Goal: Information Seeking & Learning: Learn about a topic

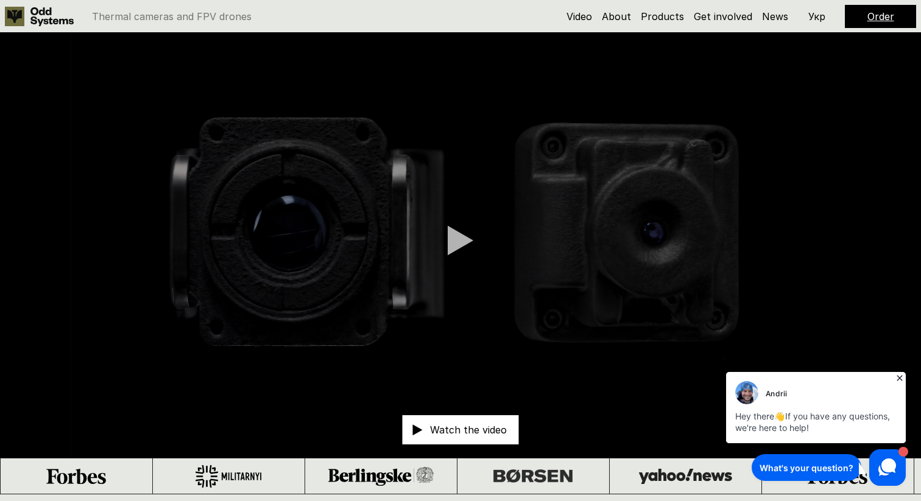
scroll to position [12, 0]
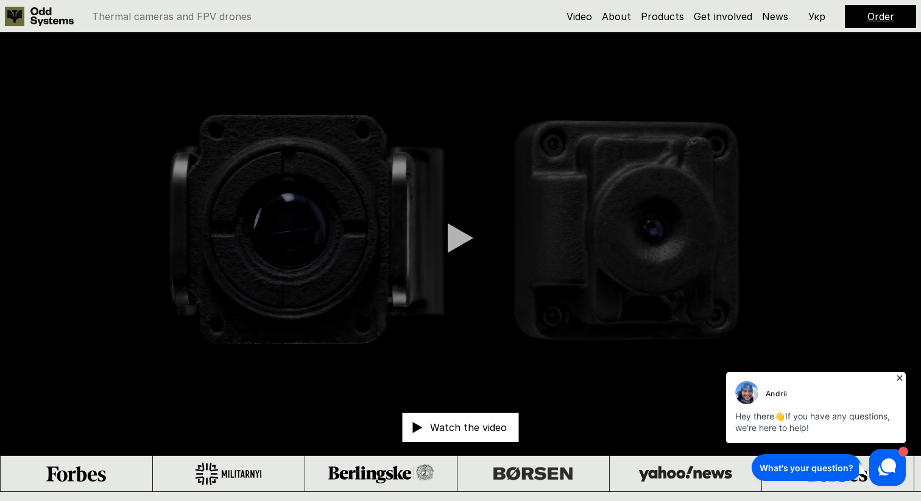
click at [896, 378] on icon at bounding box center [900, 378] width 12 height 12
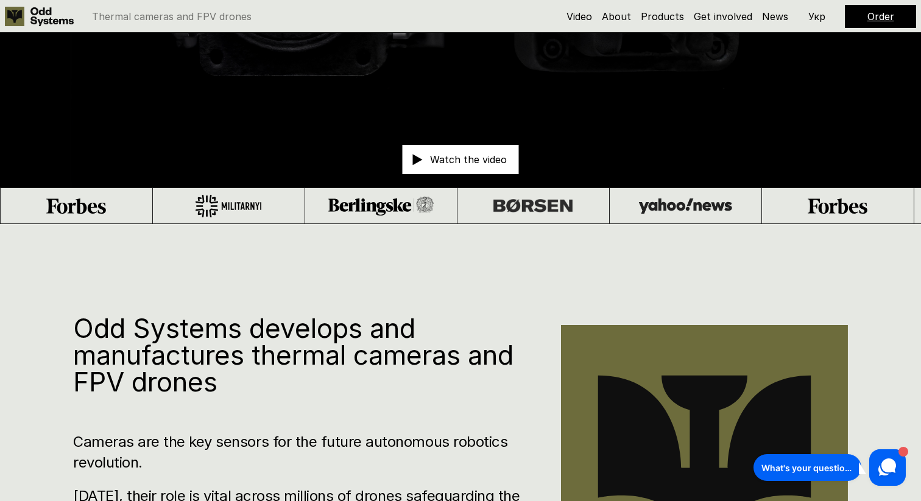
scroll to position [336, 0]
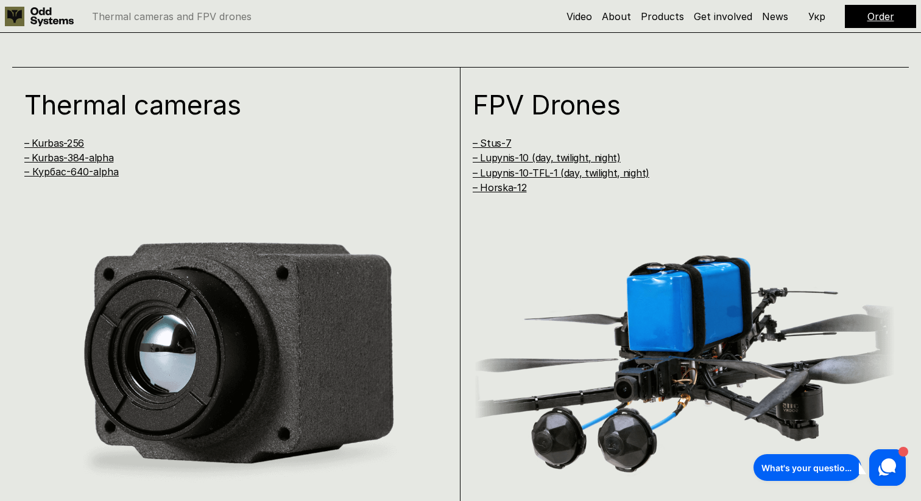
scroll to position [966, 0]
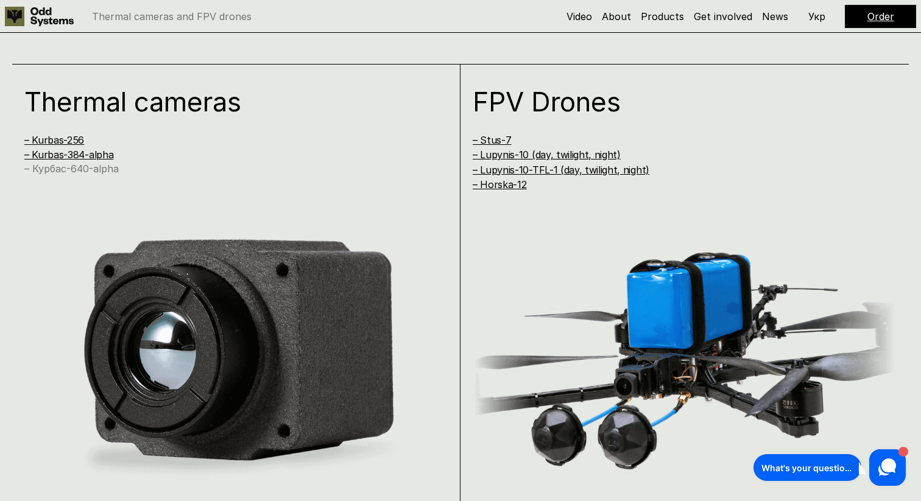
click at [99, 171] on link "– Курбас-640-alpha" at bounding box center [71, 169] width 94 height 12
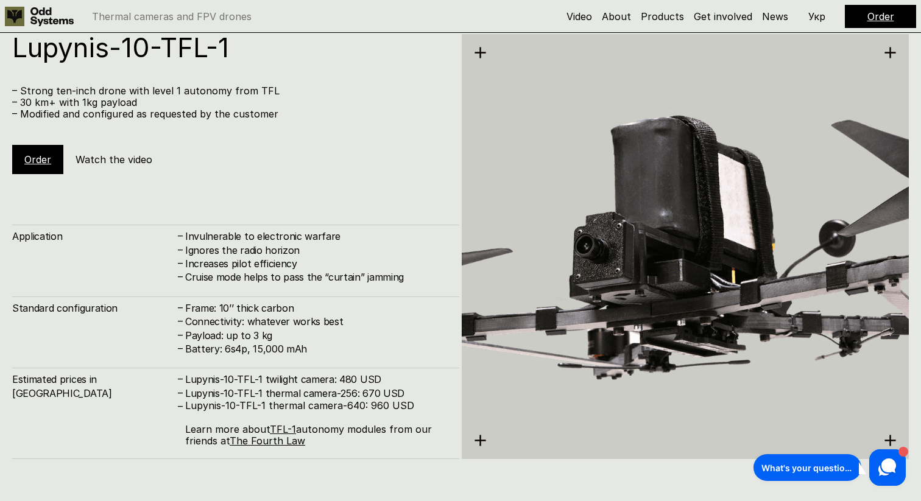
scroll to position [4021, 0]
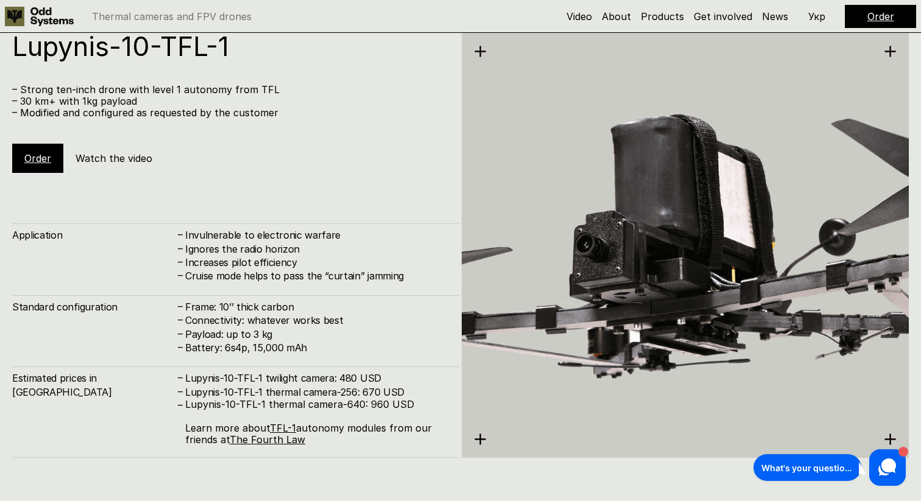
click at [147, 165] on div "Order Watch the video" at bounding box center [96, 158] width 168 height 29
click at [117, 152] on h5 "Watch the video" at bounding box center [114, 158] width 77 height 13
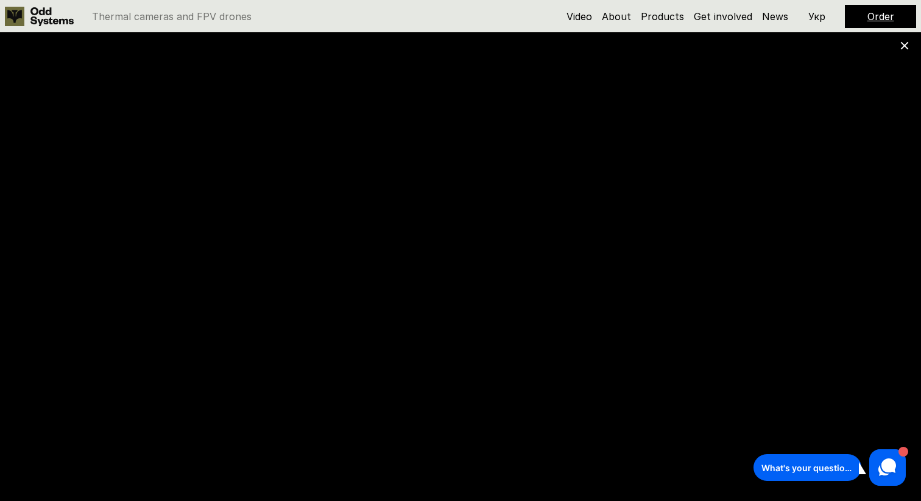
click at [909, 48] on div at bounding box center [460, 250] width 921 height 501
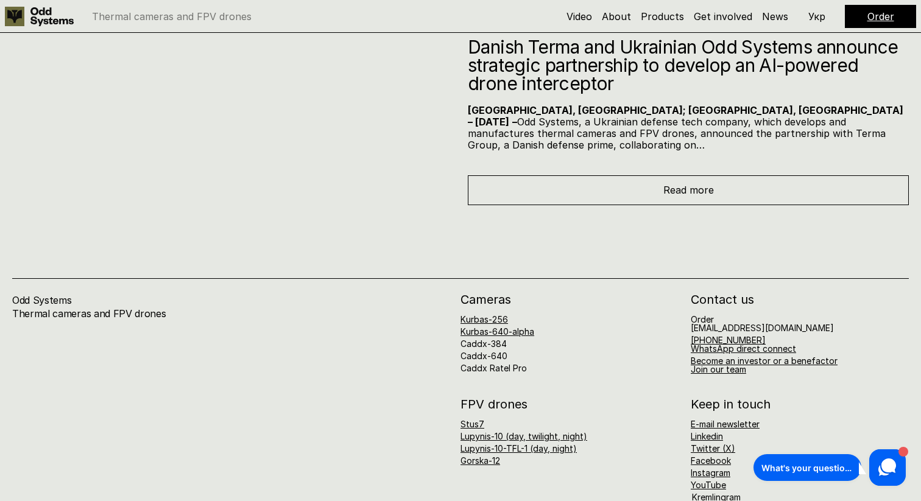
scroll to position [5981, 0]
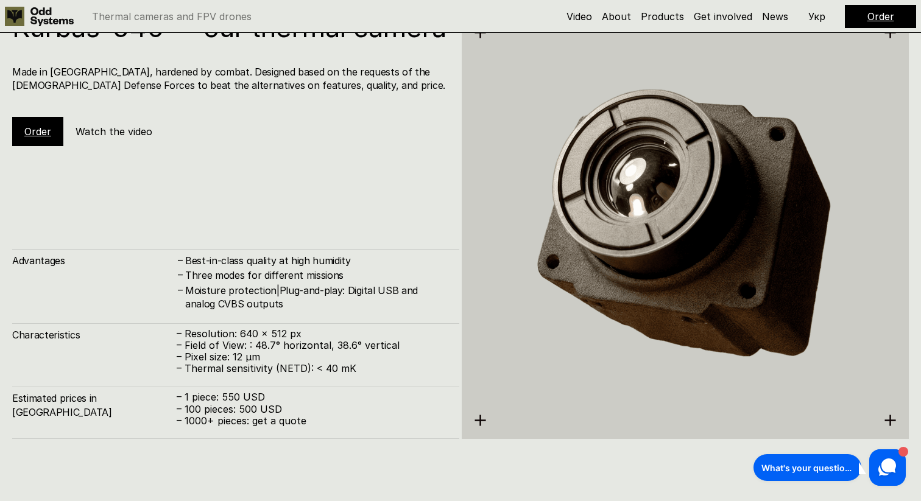
scroll to position [2539, 0]
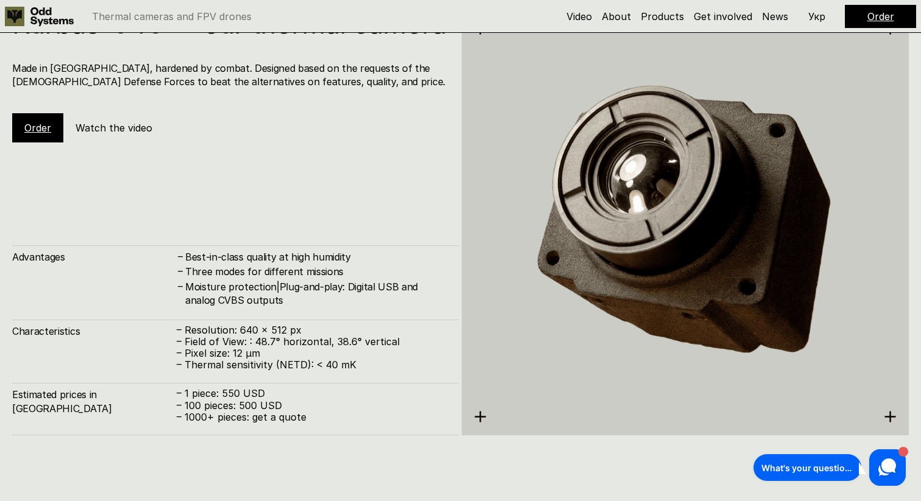
click at [129, 135] on h5 "Watch the video" at bounding box center [114, 127] width 77 height 13
